Goal: Task Accomplishment & Management: Manage account settings

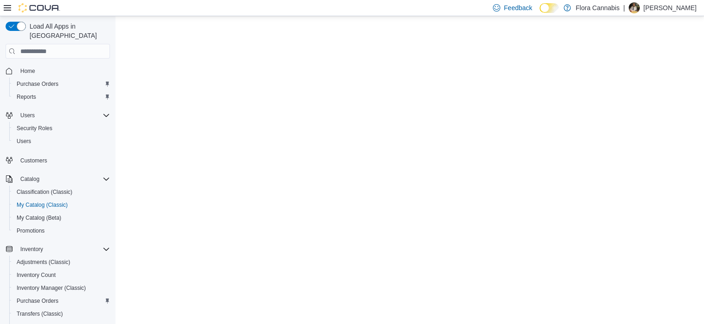
click at [668, 6] on p "[PERSON_NAME]" at bounding box center [670, 7] width 53 height 11
select select "**********"
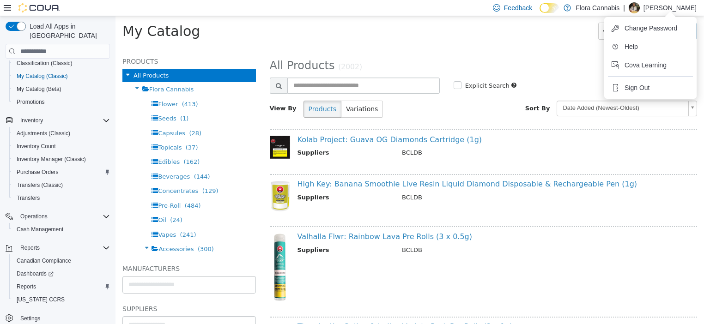
click at [633, 96] on ul "Change Password Help Cova Learning Sign Out" at bounding box center [651, 58] width 92 height 82
click at [634, 84] on span "Sign Out" at bounding box center [637, 87] width 25 height 9
